Goal: Task Accomplishment & Management: Use online tool/utility

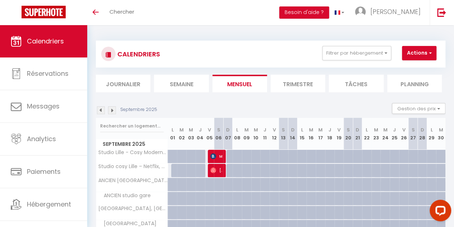
click at [101, 112] on img at bounding box center [101, 110] width 8 height 8
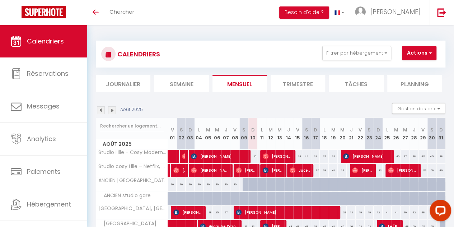
scroll to position [113, 0]
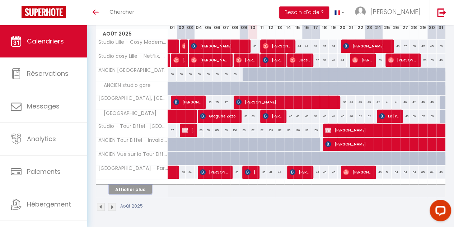
click at [138, 184] on button "Afficher plus" at bounding box center [130, 189] width 43 height 10
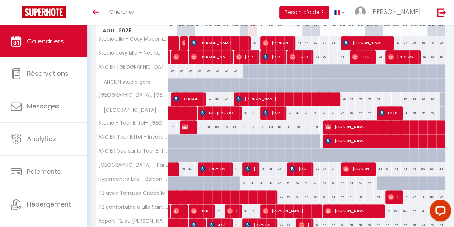
scroll to position [252, 0]
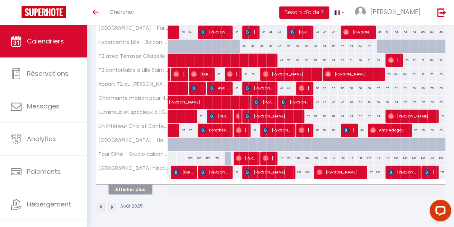
click at [128, 187] on button "Afficher plus" at bounding box center [130, 189] width 43 height 10
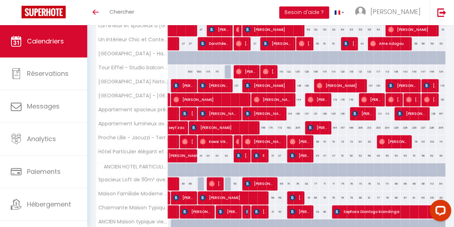
scroll to position [391, 0]
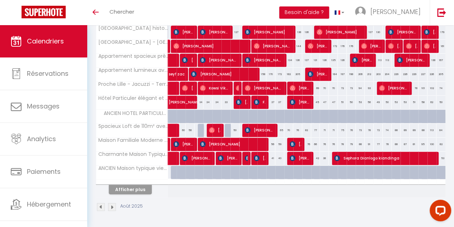
click at [101, 203] on img at bounding box center [101, 207] width 8 height 8
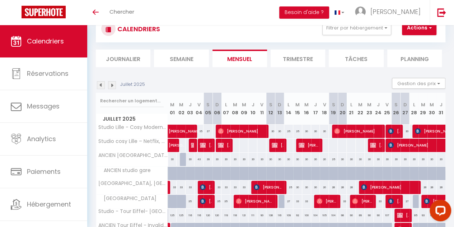
scroll to position [113, 0]
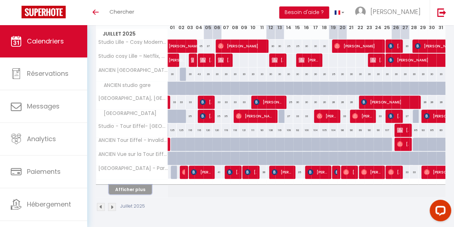
click at [135, 187] on button "Afficher plus" at bounding box center [130, 189] width 43 height 10
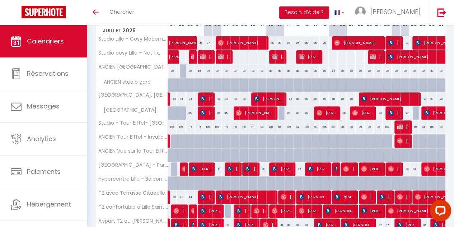
scroll to position [252, 0]
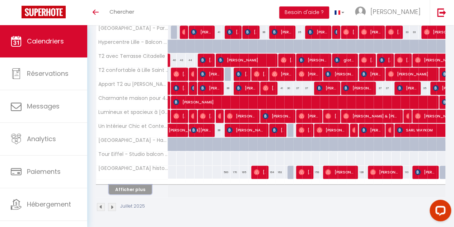
click at [128, 184] on button "Afficher plus" at bounding box center [130, 189] width 43 height 10
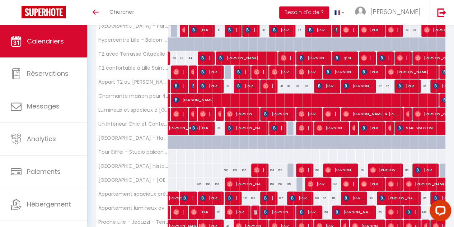
scroll to position [391, 0]
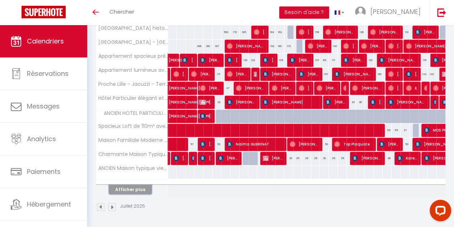
click at [126, 185] on button "Afficher plus" at bounding box center [130, 189] width 43 height 10
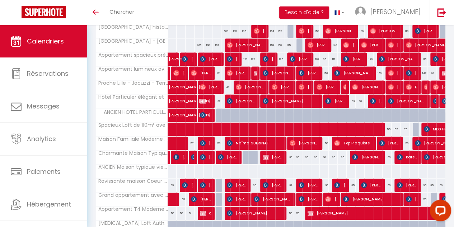
scroll to position [529, 0]
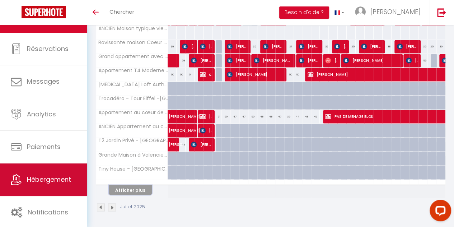
click at [42, 181] on span "Hébergement" at bounding box center [49, 179] width 44 height 9
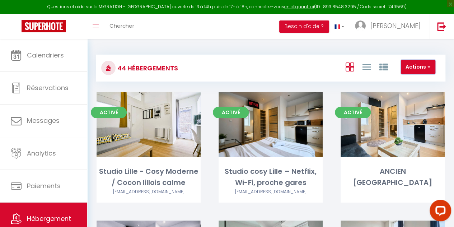
click at [414, 66] on button "Actions" at bounding box center [418, 67] width 34 height 14
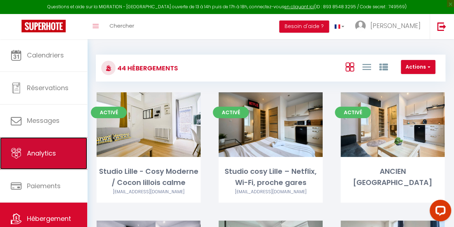
click at [41, 150] on span "Analytics" at bounding box center [41, 153] width 29 height 9
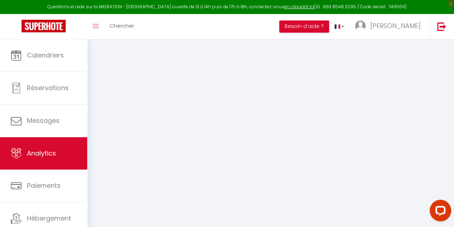
select select "2025"
select select "8"
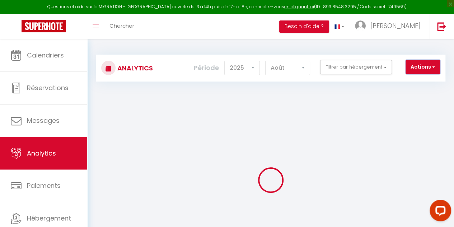
click at [422, 66] on button "Actions" at bounding box center [422, 67] width 34 height 14
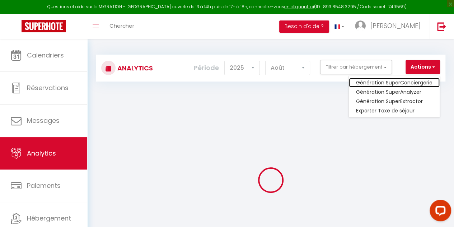
click at [393, 83] on link "Génération SuperConciergerie" at bounding box center [394, 82] width 91 height 9
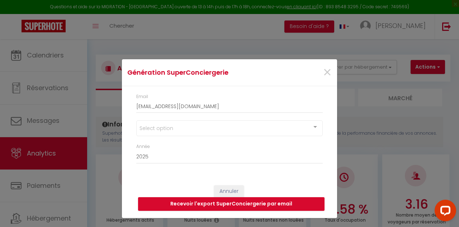
click at [170, 135] on div "Select option Sous Location Studio [GEOGRAPHIC_DATA] - Cosy Moderne / Cocon lil…" at bounding box center [230, 131] width 196 height 23
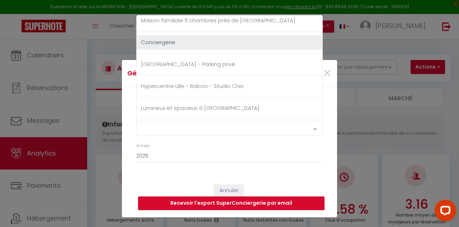
scroll to position [640, 0]
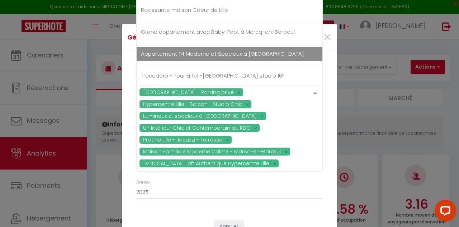
click at [196, 50] on span "Appartement T4 Moderne et Spacieux à [GEOGRAPHIC_DATA]" at bounding box center [222, 54] width 163 height 8
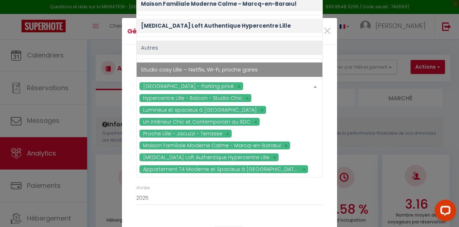
scroll to position [32, 0]
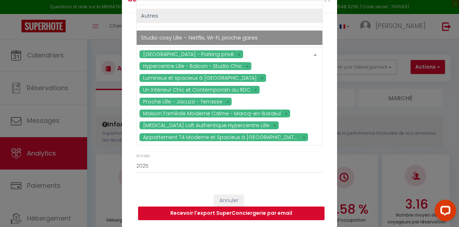
click at [245, 208] on button "Recevoir l'export SuperConciergerie par email" at bounding box center [231, 213] width 187 height 14
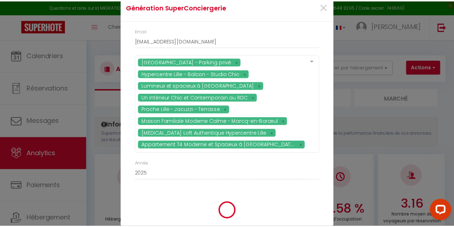
scroll to position [28, 0]
